Goal: Information Seeking & Learning: Learn about a topic

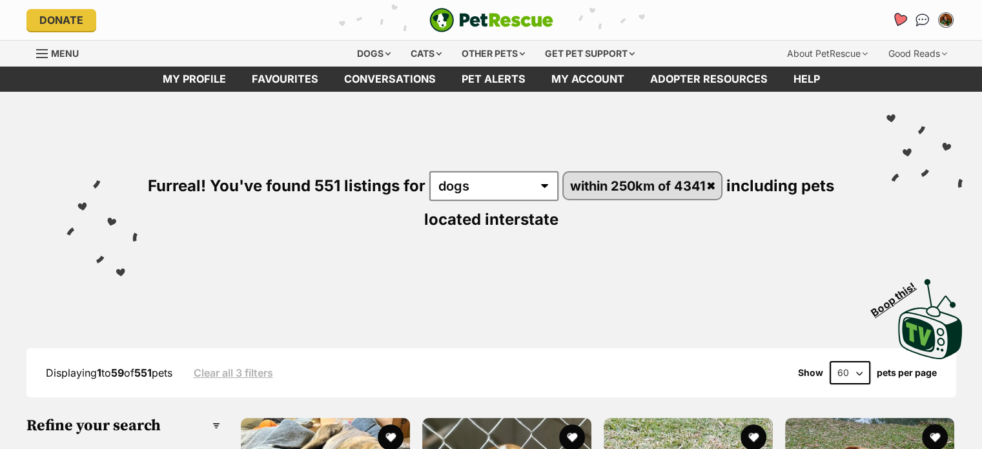
click at [894, 20] on icon "Favourites" at bounding box center [898, 20] width 17 height 17
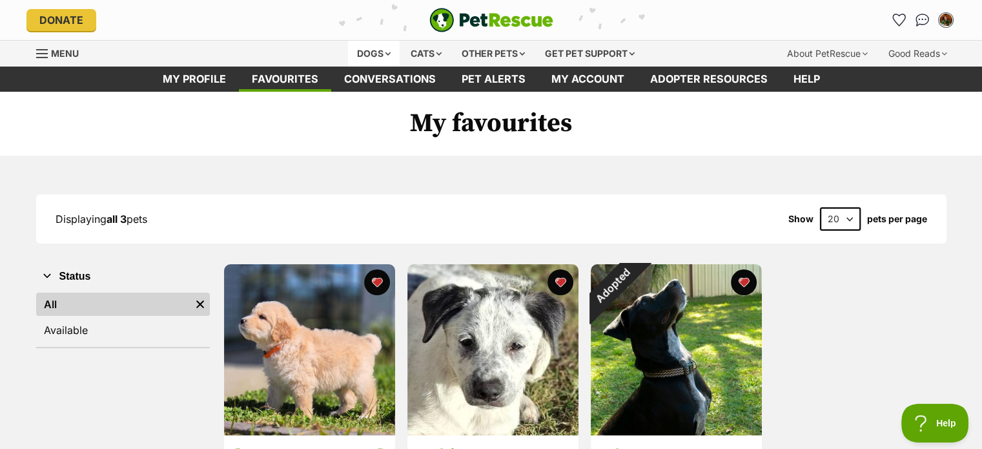
click at [376, 50] on div "Dogs" at bounding box center [374, 54] width 52 height 26
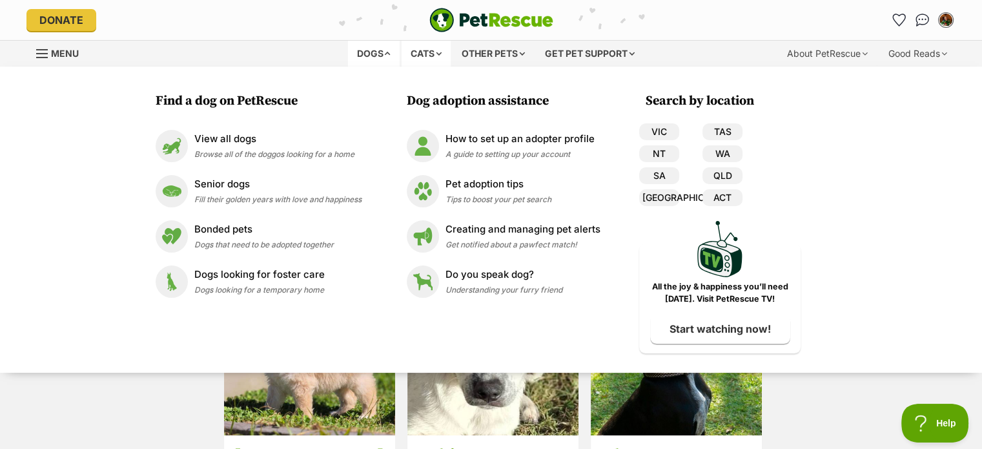
click at [413, 48] on div "Cats" at bounding box center [426, 54] width 49 height 26
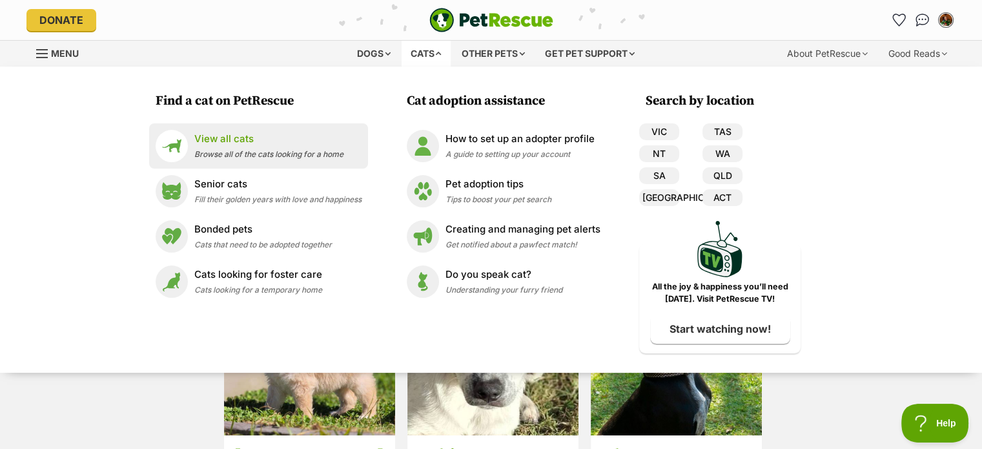
click at [267, 139] on p "View all cats" at bounding box center [268, 139] width 149 height 15
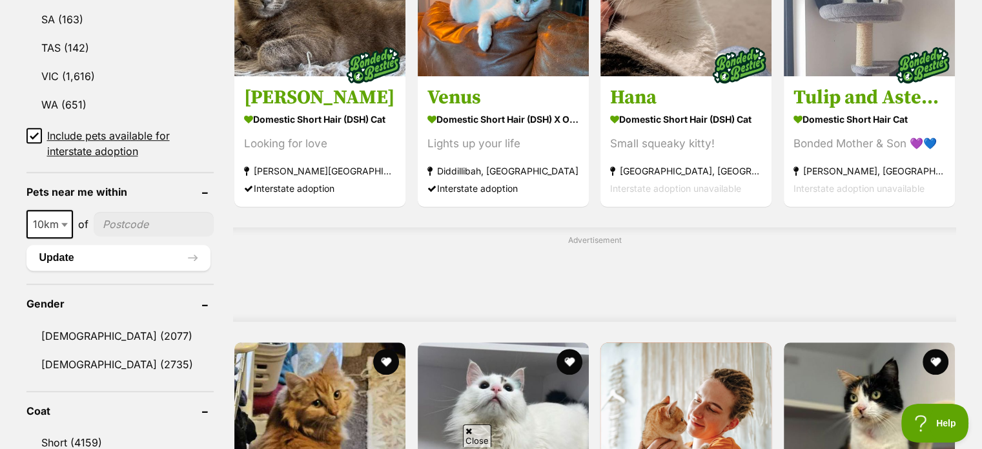
click at [105, 227] on input"] "postcode" at bounding box center [154, 224] width 121 height 25
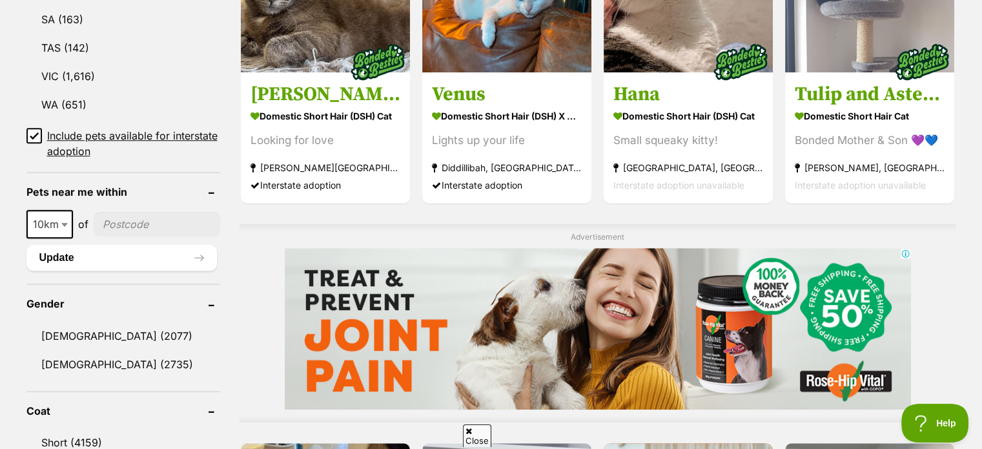
type input"] "2483"
click at [111, 232] on div "10km 25km 50km 100km 250km 10km of 2483" at bounding box center [123, 224] width 194 height 28
click at [46, 224] on span "10km" at bounding box center [50, 224] width 44 height 18
select select "100"
click at [99, 252] on button "Update" at bounding box center [121, 258] width 190 height 26
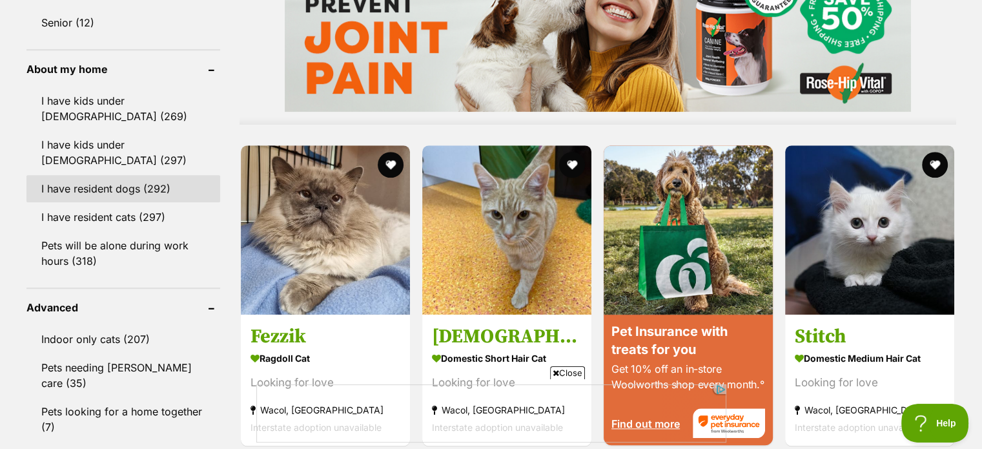
click at [102, 183] on link "I have resident dogs (292)" at bounding box center [123, 188] width 194 height 27
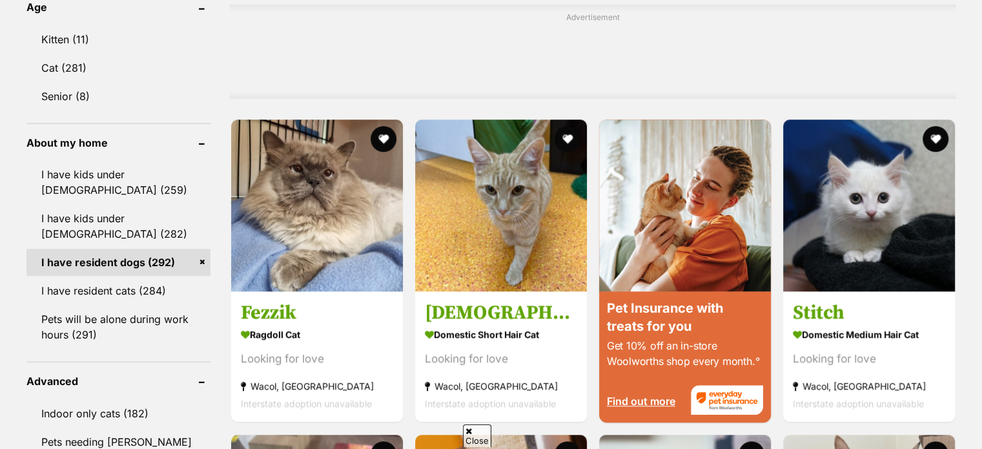
scroll to position [1051, 0]
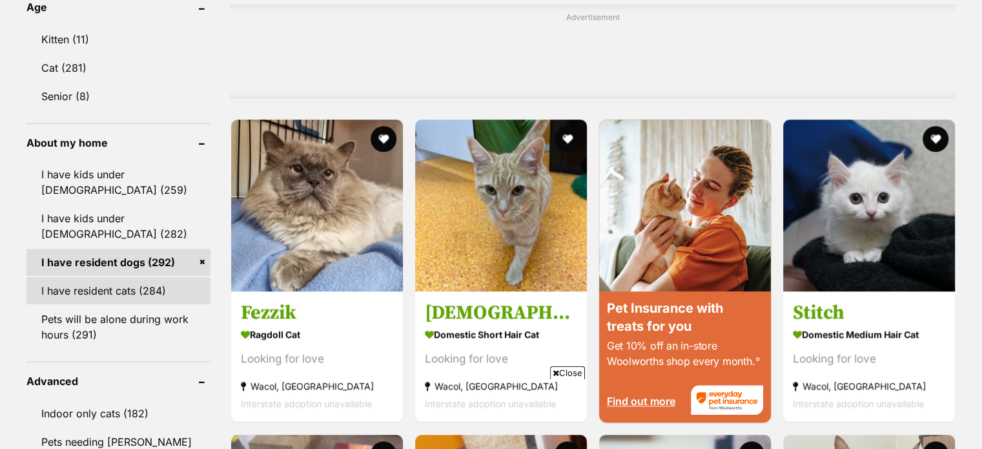
click at [110, 292] on link "I have resident cats (284)" at bounding box center [118, 290] width 184 height 27
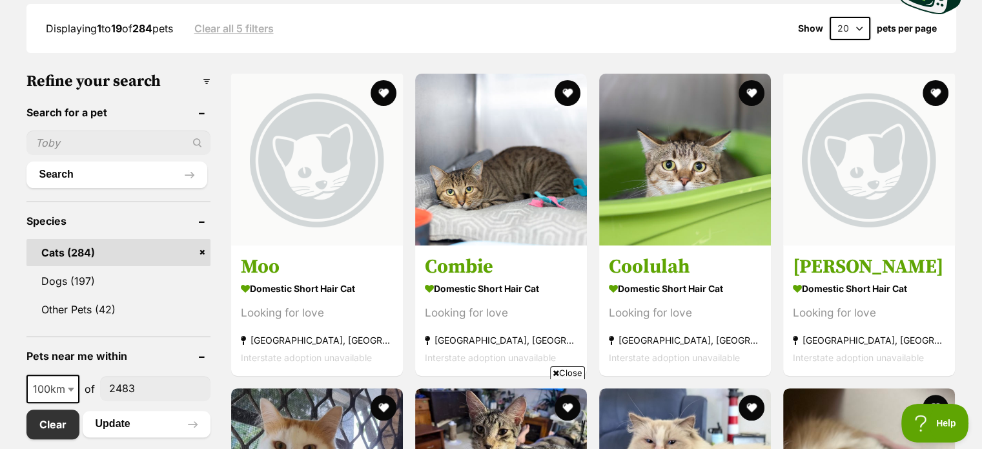
click at [581, 374] on span "Close" at bounding box center [567, 372] width 35 height 13
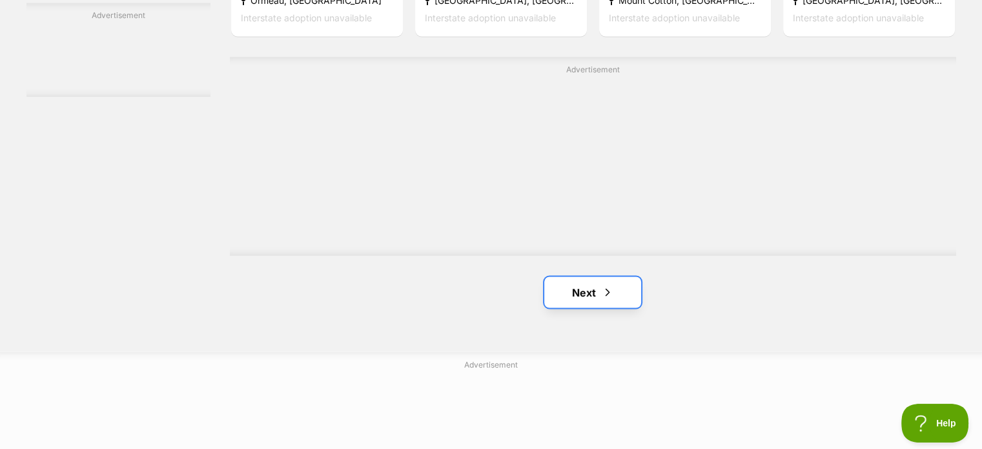
scroll to position [2305, 0]
click at [553, 302] on link "Next" at bounding box center [592, 292] width 97 height 31
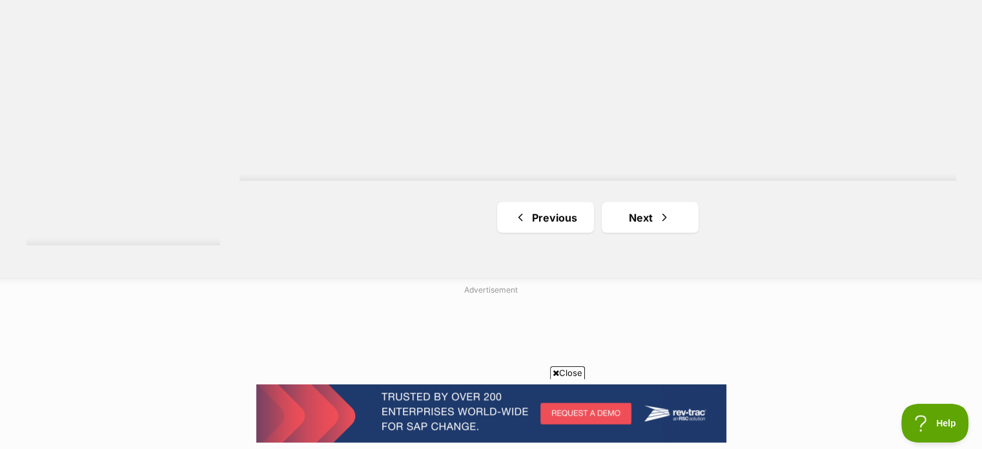
scroll to position [2368, 0]
click at [651, 218] on link "Next" at bounding box center [650, 216] width 97 height 31
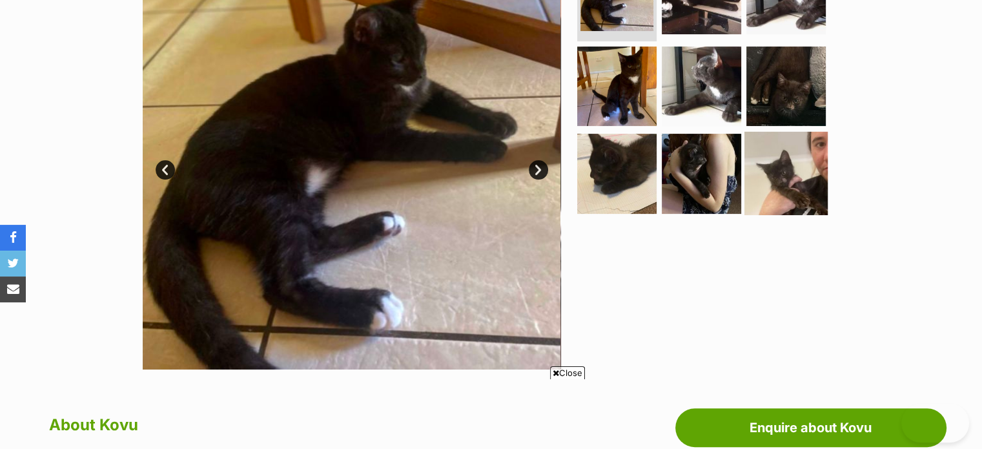
scroll to position [324, 0]
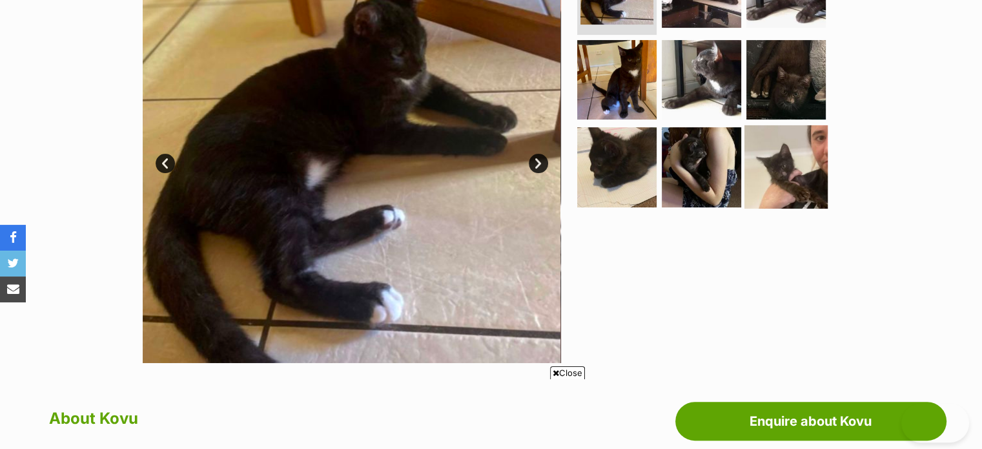
click at [786, 183] on img at bounding box center [785, 166] width 83 height 83
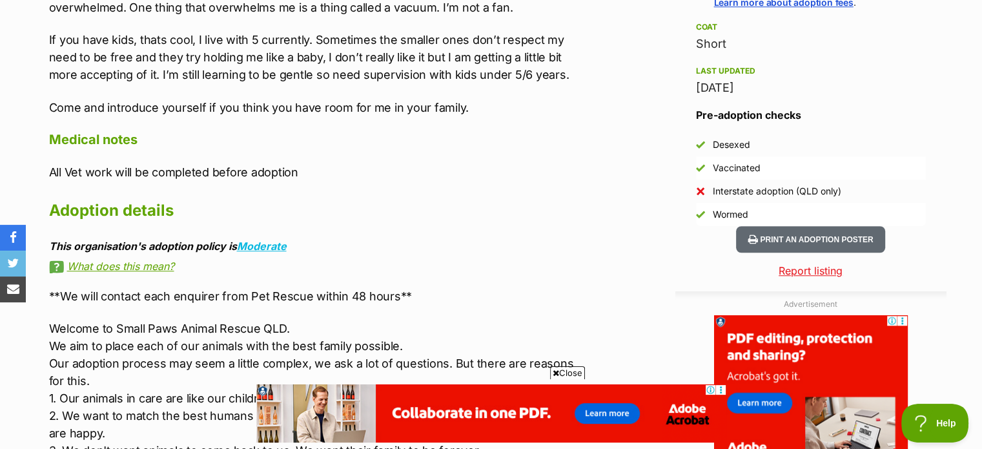
scroll to position [1037, 0]
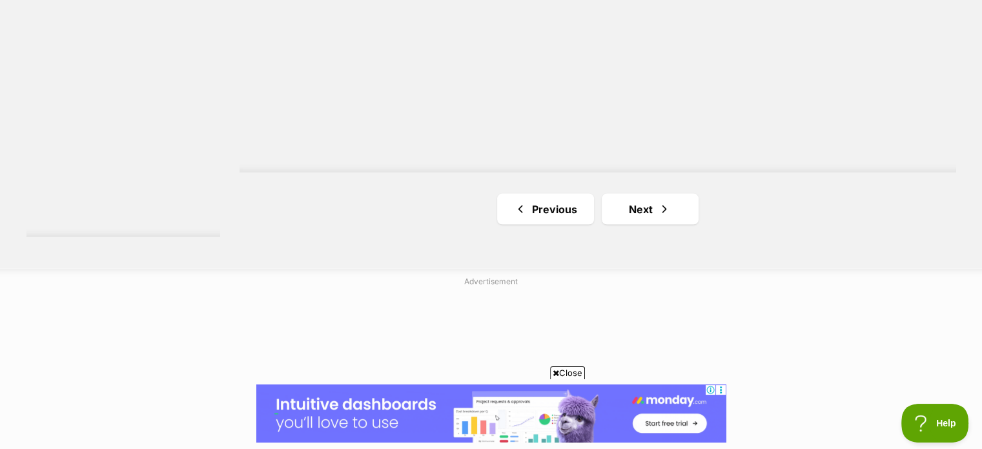
scroll to position [2459, 0]
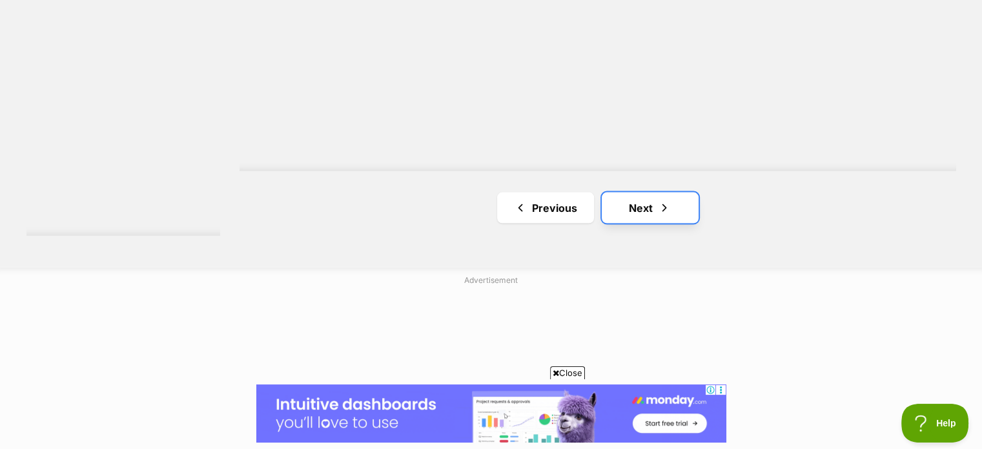
click at [656, 193] on link "Next" at bounding box center [650, 207] width 97 height 31
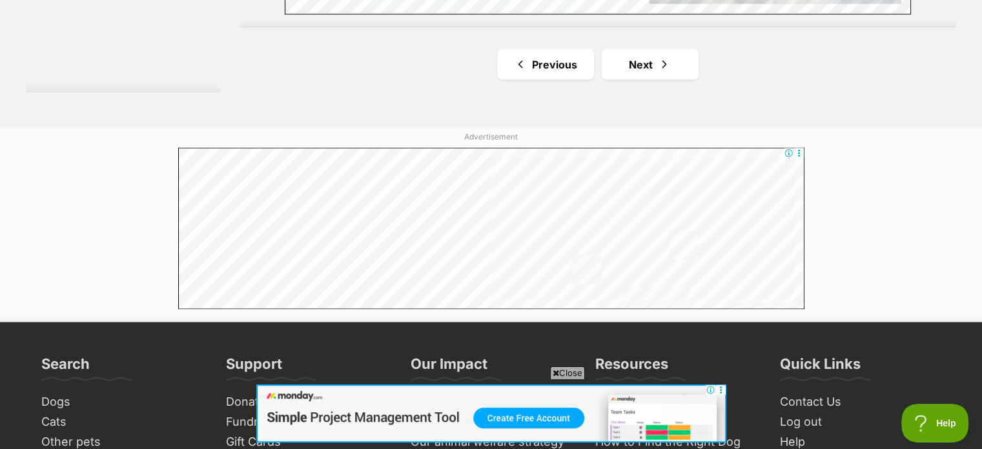
scroll to position [2528, 0]
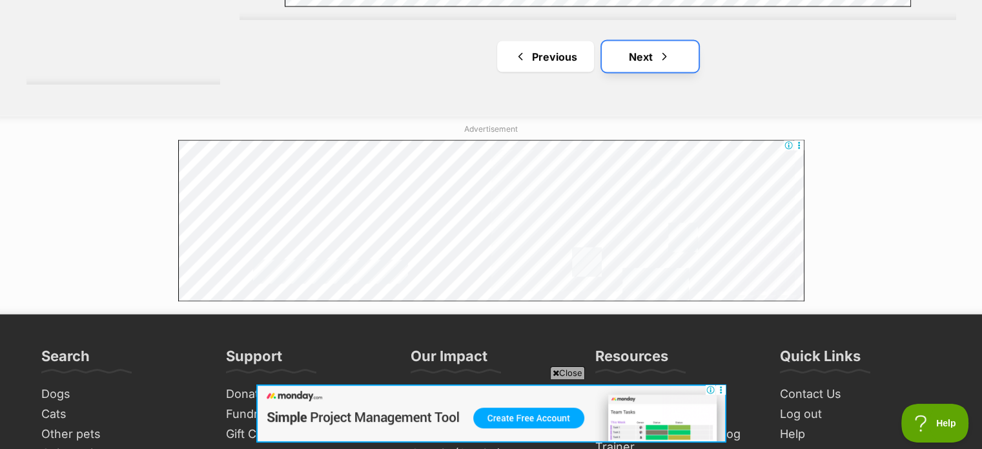
click at [604, 55] on link "Next" at bounding box center [650, 56] width 97 height 31
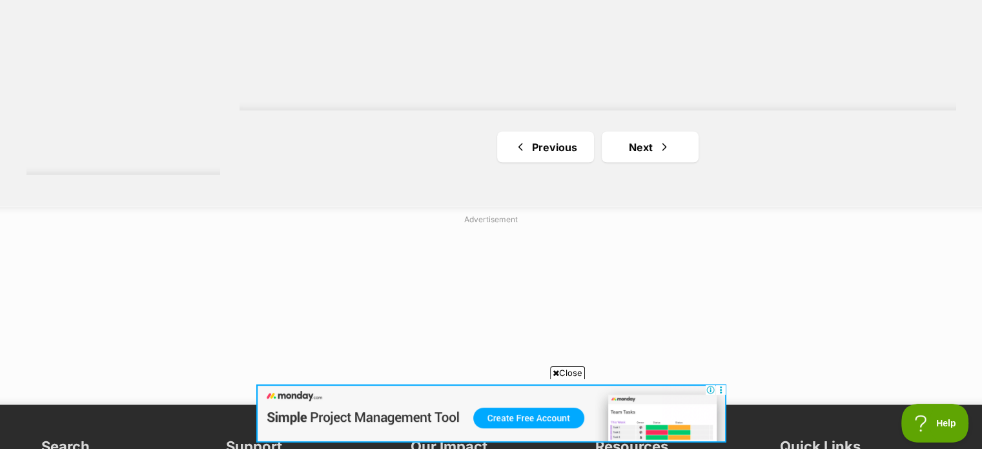
scroll to position [2479, 0]
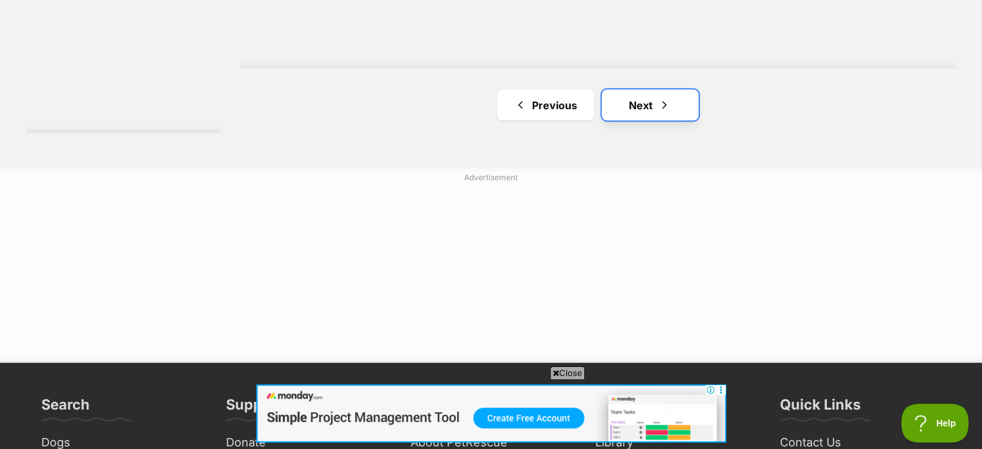
click at [653, 107] on link "Next" at bounding box center [650, 105] width 97 height 31
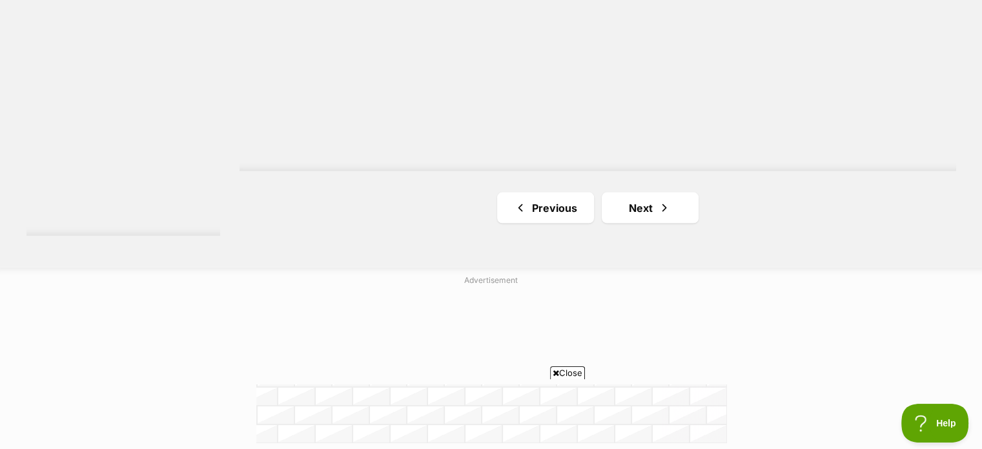
scroll to position [2460, 0]
click at [640, 218] on link "Next" at bounding box center [650, 206] width 97 height 31
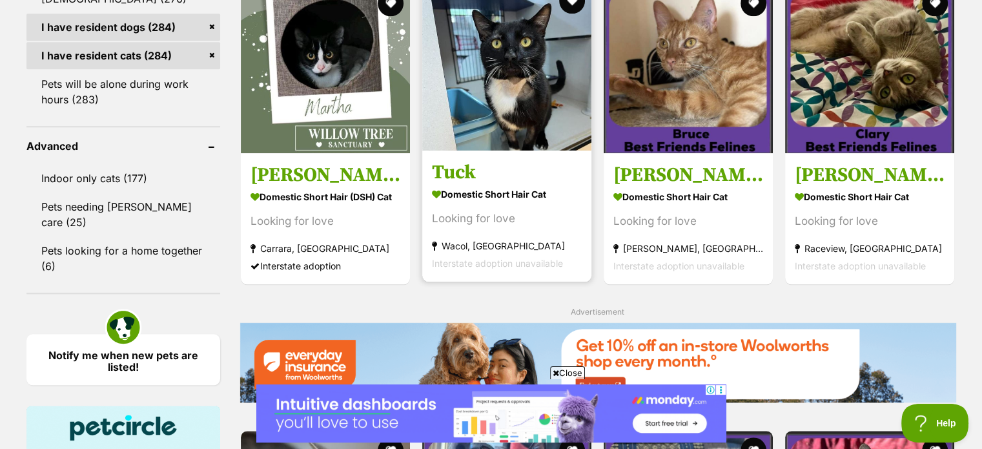
scroll to position [1290, 0]
